Goal: Information Seeking & Learning: Learn about a topic

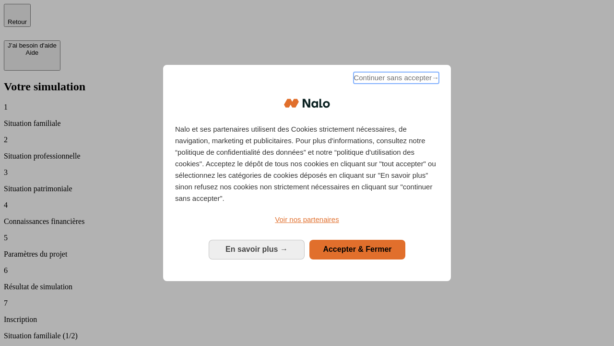
click at [395, 79] on span "Continuer sans accepter →" at bounding box center [396, 78] width 85 height 12
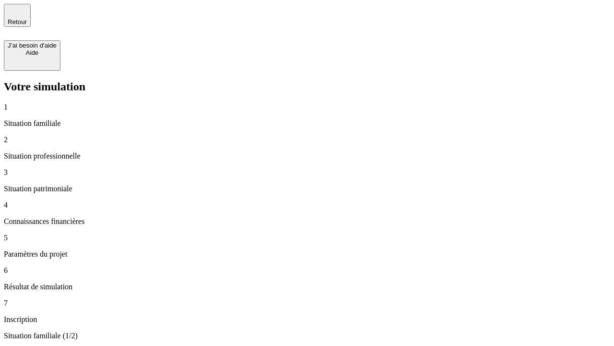
type input "30 000"
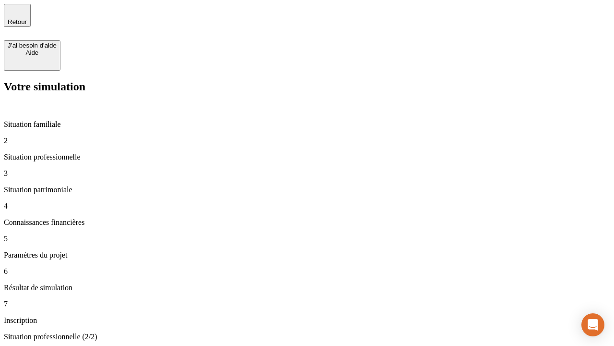
type input "0"
type input "1 000"
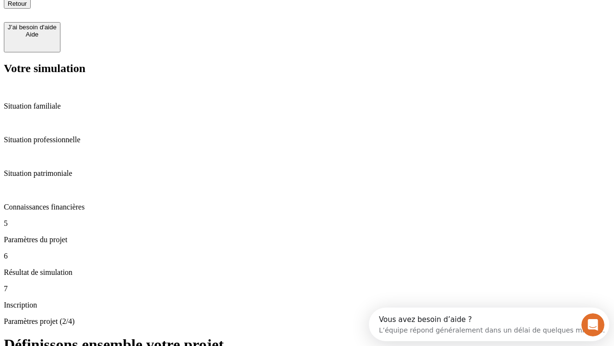
type input "40"
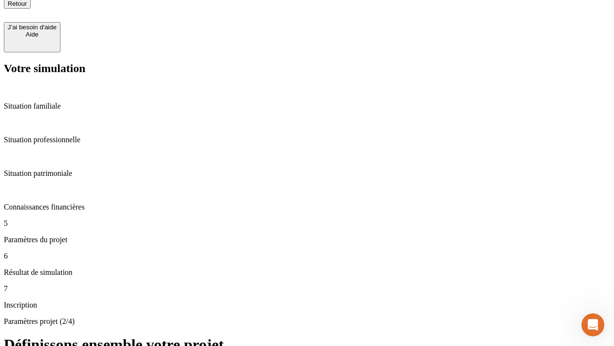
type input "64"
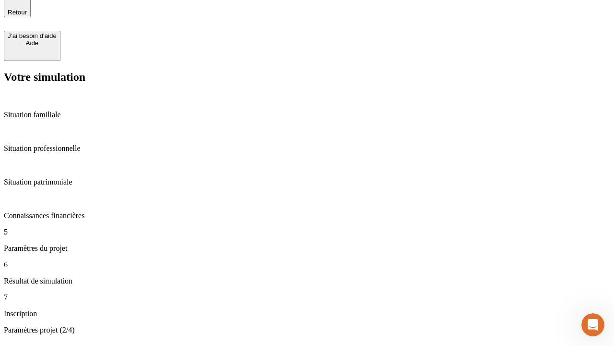
type input "200 000"
type input "640"
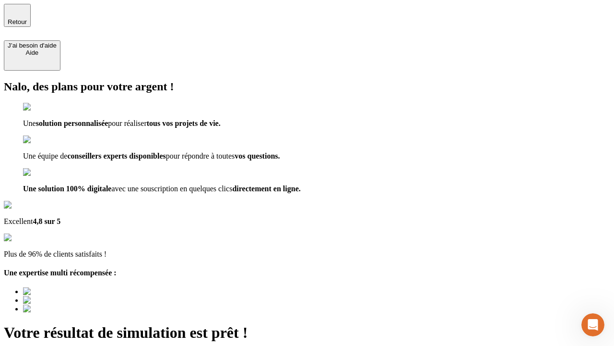
type input "[EMAIL_ADDRESS][DOMAIN_NAME]"
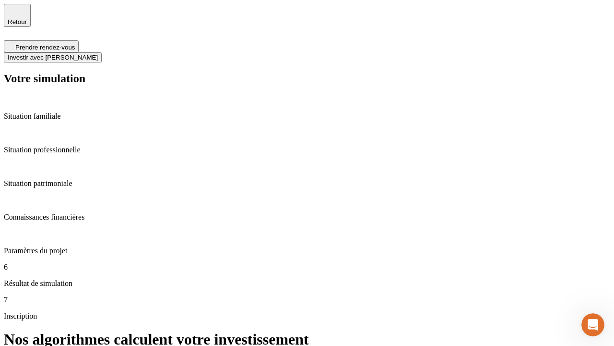
scroll to position [4, 0]
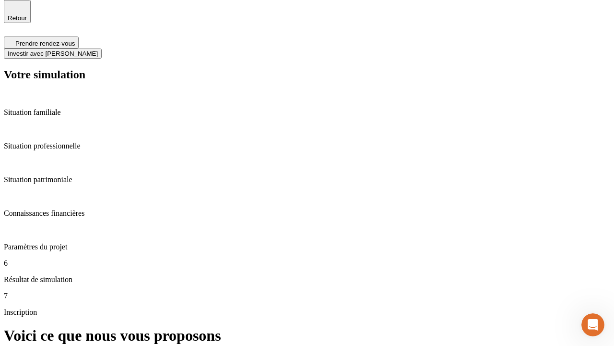
click at [98, 50] on span "Investir avec [PERSON_NAME]" at bounding box center [53, 53] width 90 height 7
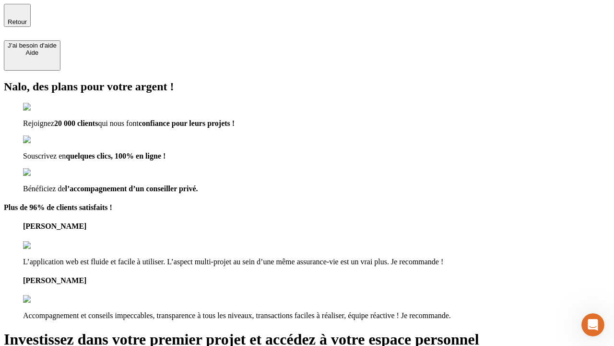
type input "[PERSON_NAME][EMAIL_ADDRESS][DOMAIN_NAME]"
